Goal: Transaction & Acquisition: Purchase product/service

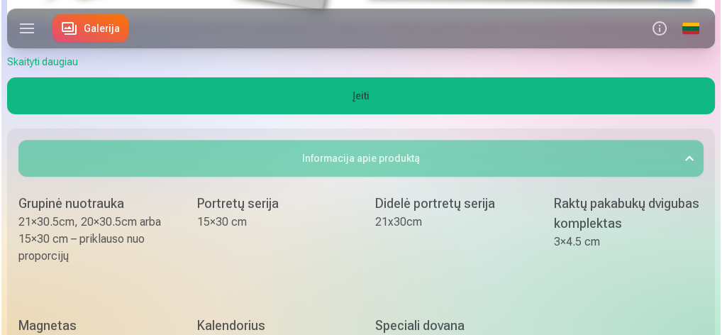
scroll to position [520, 0]
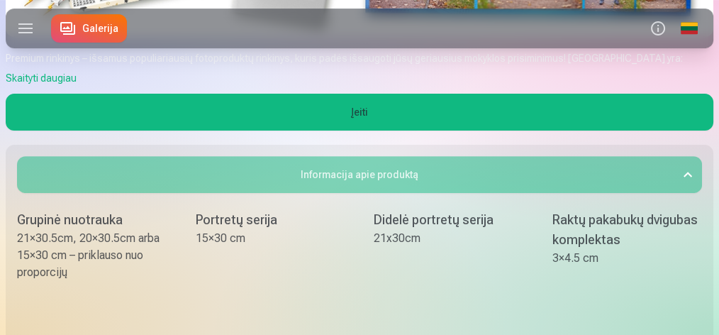
click at [350, 108] on button "Įeiti" at bounding box center [360, 112] width 708 height 37
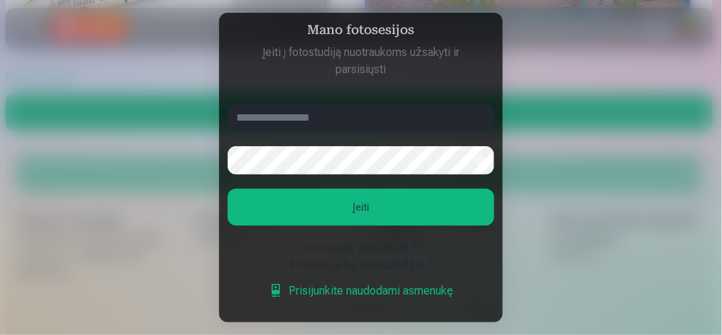
type input "**********"
click at [479, 162] on button "button" at bounding box center [480, 160] width 27 height 27
click at [392, 206] on button "Įeiti" at bounding box center [361, 207] width 267 height 37
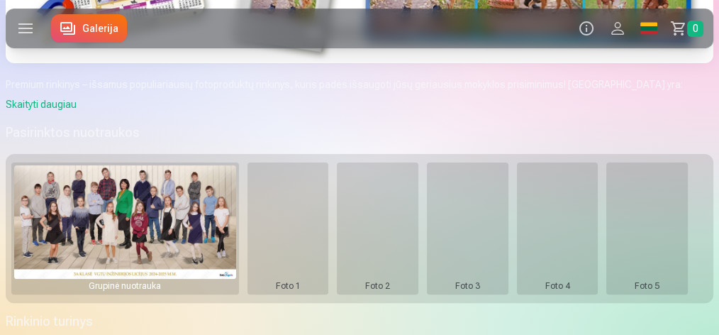
scroll to position [378, 0]
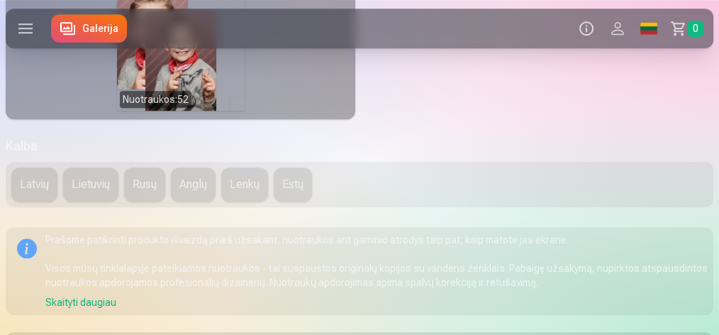
scroll to position [1466, 0]
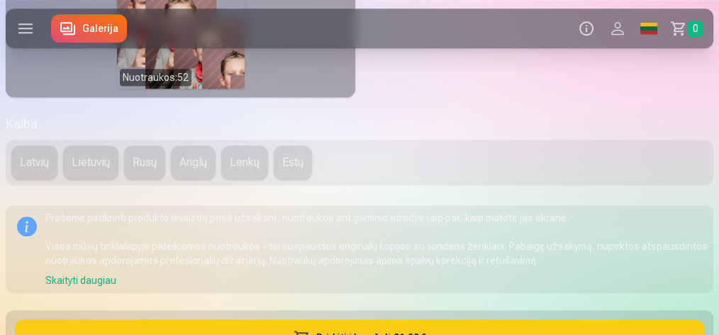
click at [30, 180] on button "Latvių" at bounding box center [34, 162] width 46 height 34
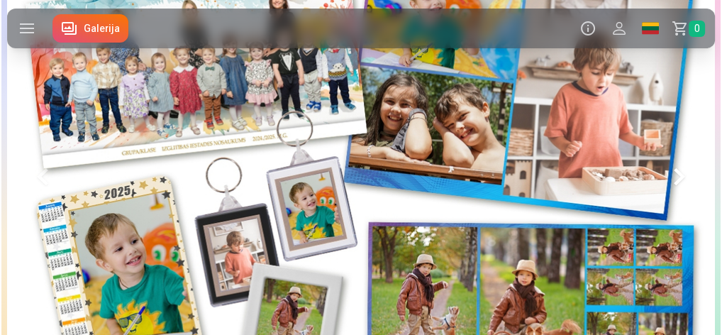
scroll to position [142, 0]
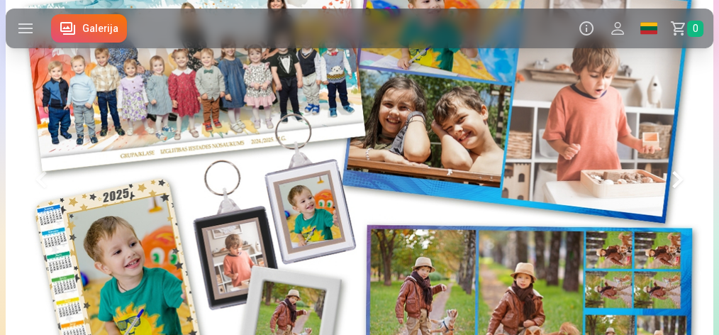
click at [28, 31] on label at bounding box center [26, 29] width 40 height 40
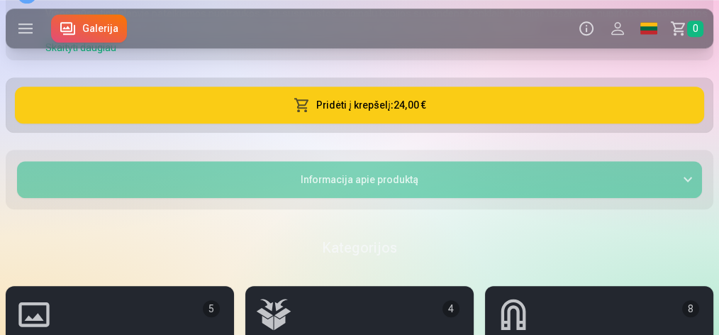
scroll to position [1561, 0]
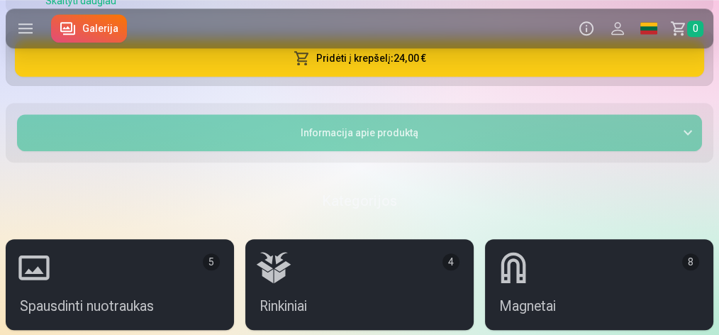
click at [418, 151] on button "Informacija apie produktą" at bounding box center [359, 132] width 685 height 37
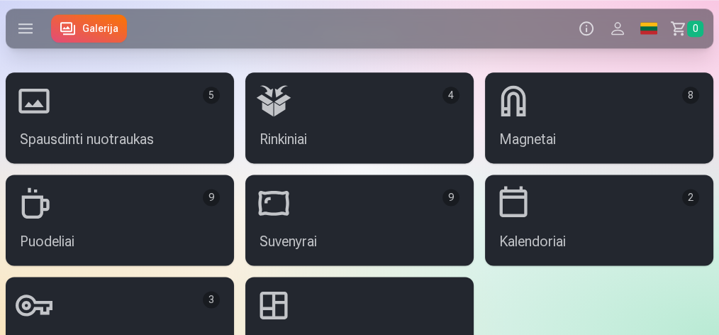
scroll to position [1939, 0]
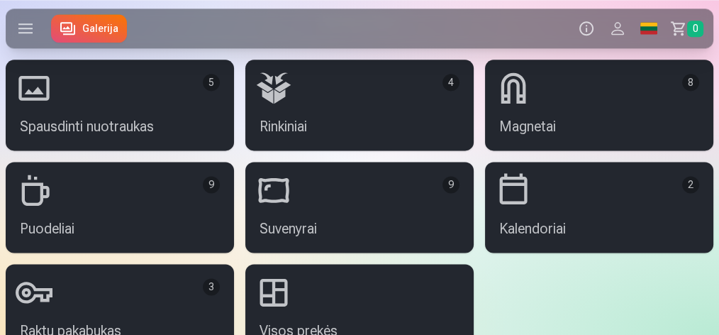
click at [338, 126] on link "Rinkiniai 4" at bounding box center [359, 105] width 228 height 91
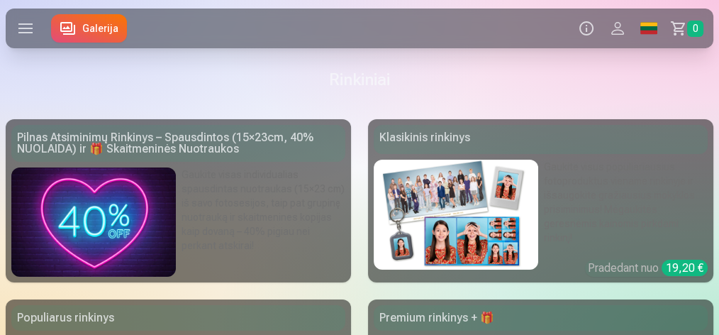
click at [177, 140] on div "Pilnas Atsiminimų Rinkinys – Spausdintos (15×23cm, 40% NUOLAIDA) ir 🎁 Skaitmeni…" at bounding box center [178, 143] width 334 height 37
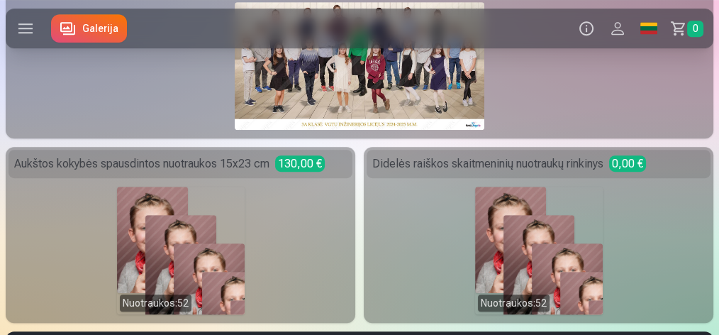
scroll to position [662, 0]
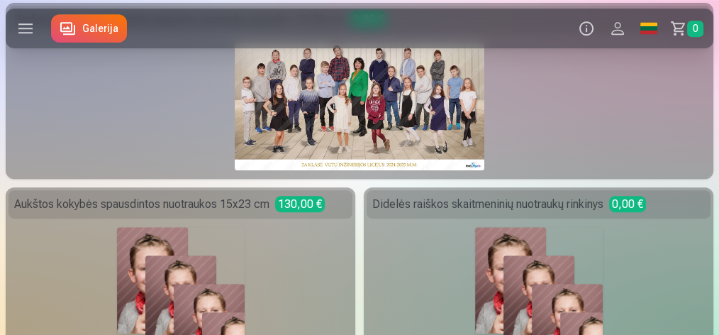
click at [295, 206] on span "130,00 €" at bounding box center [300, 204] width 50 height 16
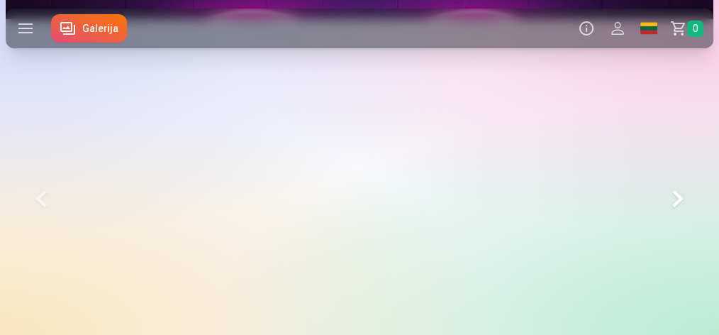
scroll to position [0, 0]
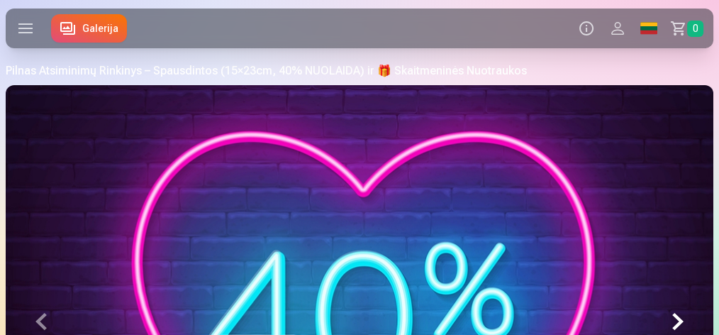
click at [25, 33] on label at bounding box center [26, 29] width 40 height 40
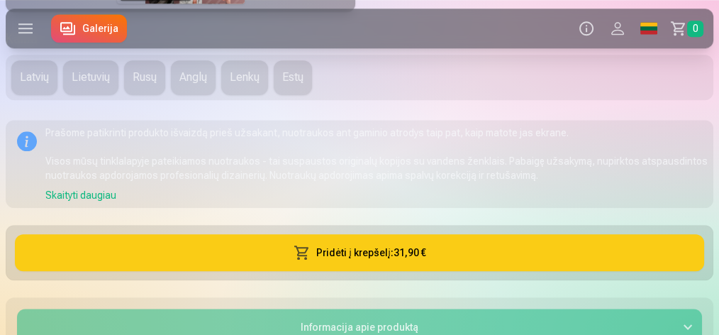
scroll to position [1655, 0]
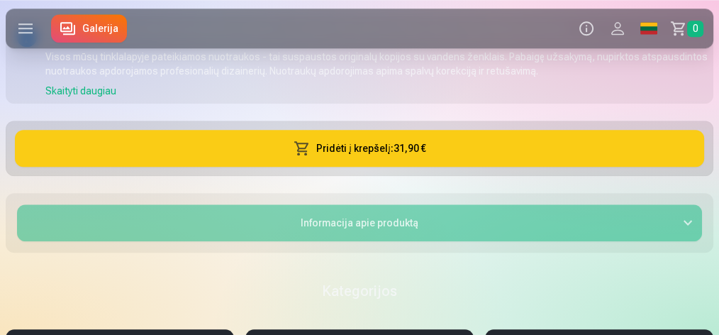
click at [347, 238] on button "Informacija apie produktą" at bounding box center [359, 222] width 685 height 37
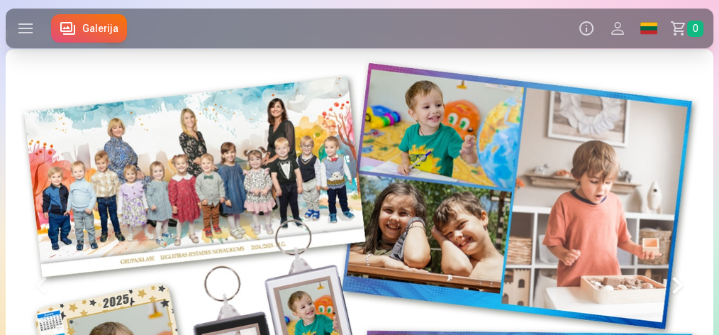
scroll to position [0, 0]
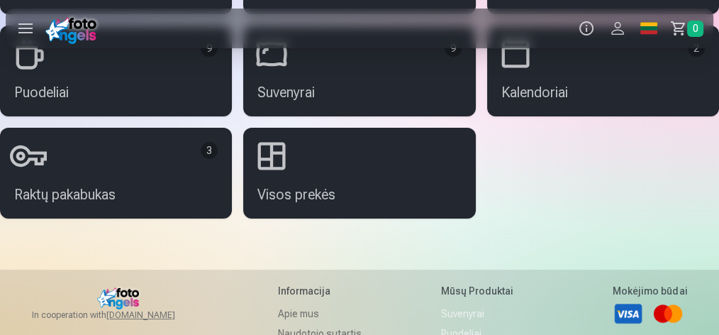
scroll to position [5439, 0]
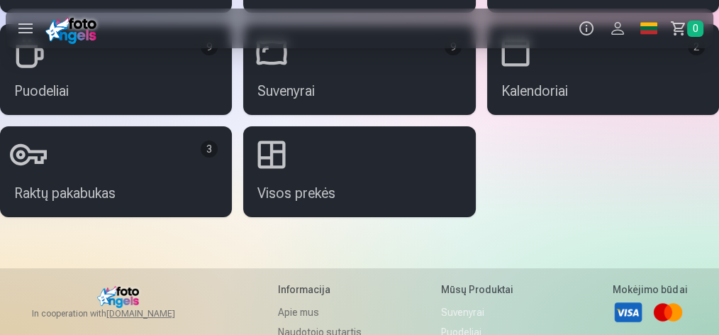
click at [122, 166] on link "Raktų pakabukas 3" at bounding box center [116, 171] width 232 height 91
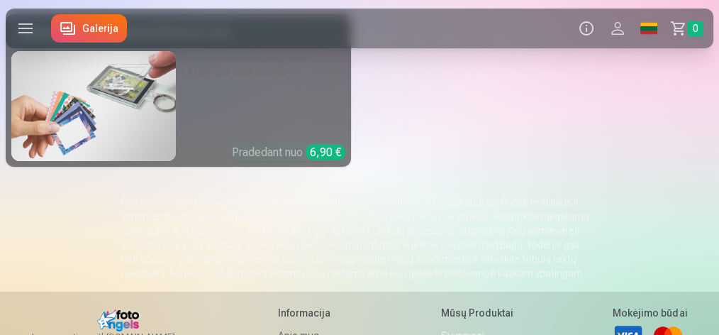
scroll to position [272, 0]
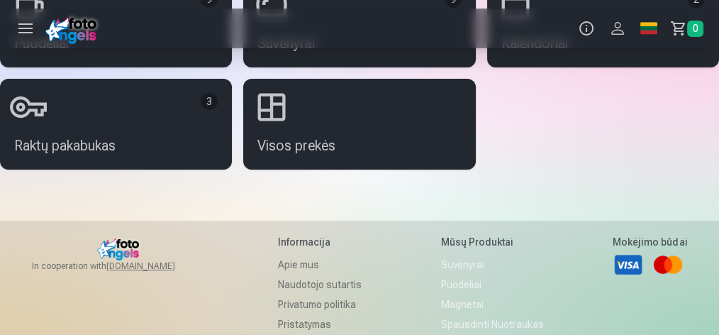
scroll to position [5345, 0]
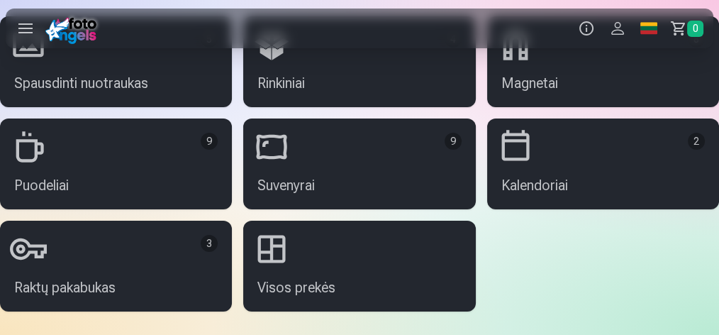
click at [309, 260] on link "Visos prekės" at bounding box center [359, 266] width 232 height 91
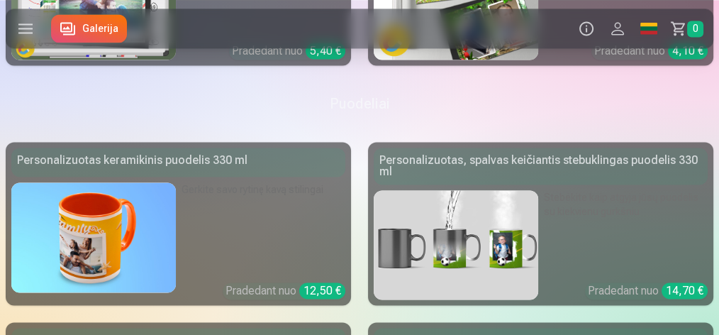
scroll to position [2081, 0]
